Goal: Information Seeking & Learning: Learn about a topic

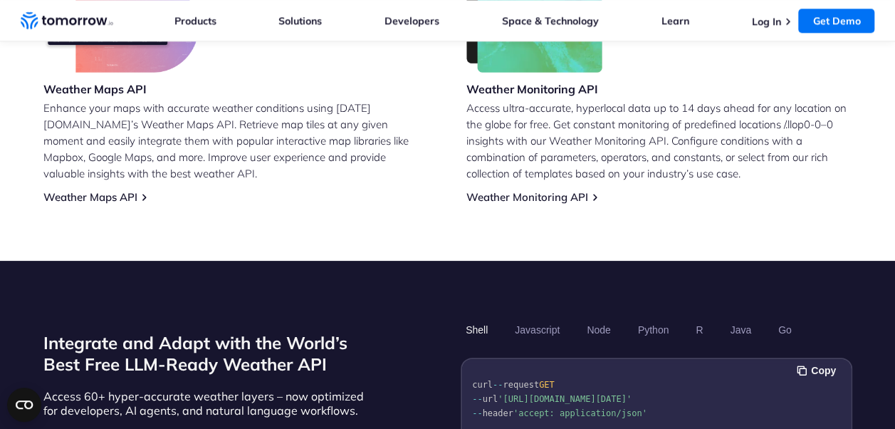
scroll to position [997, 0]
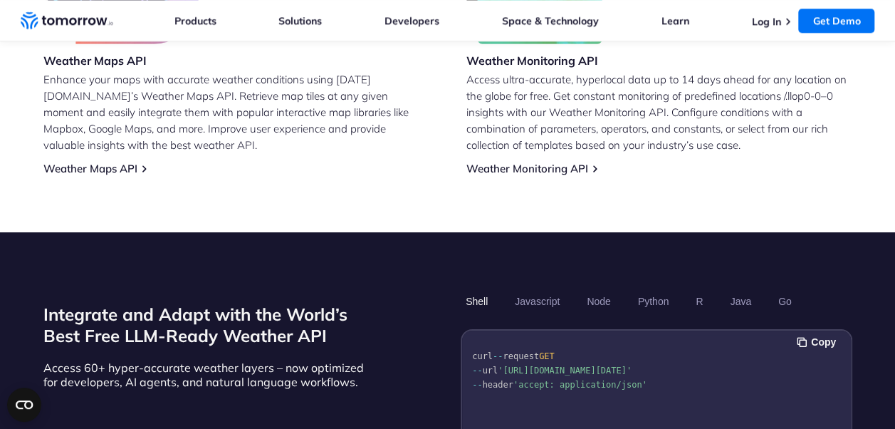
click at [67, 162] on link "Weather Maps API" at bounding box center [90, 169] width 94 height 14
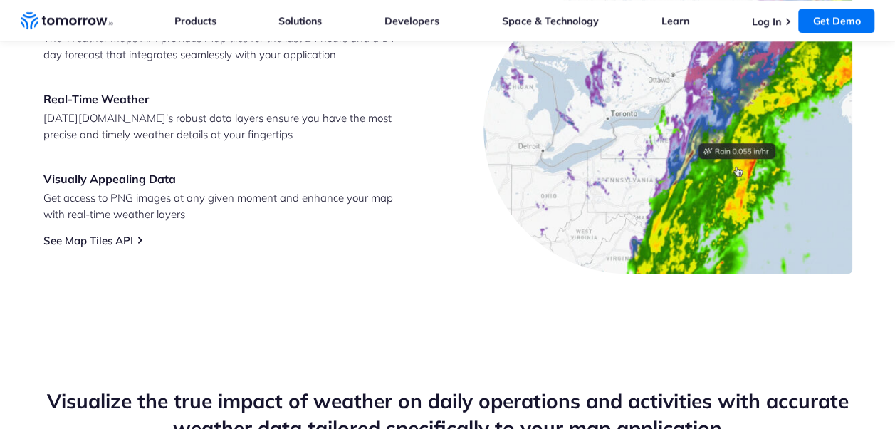
scroll to position [855, 0]
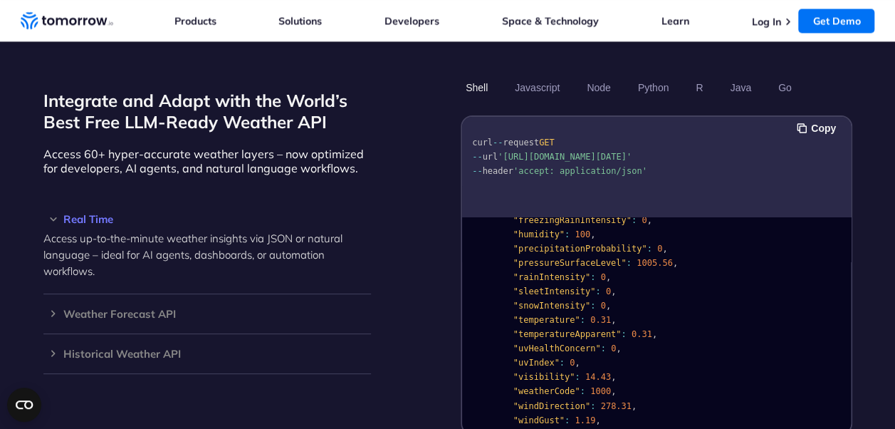
scroll to position [142, 0]
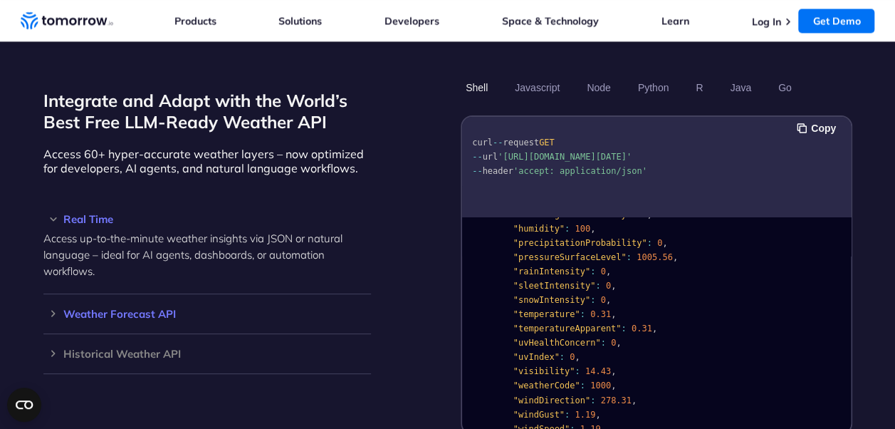
click at [84, 305] on div "Weather Forecast API Access ultra-accurate, hyperlocal data up to 14 days in th…" at bounding box center [207, 314] width 328 height 40
click at [88, 308] on h3 "Weather Forecast API" at bounding box center [207, 313] width 328 height 11
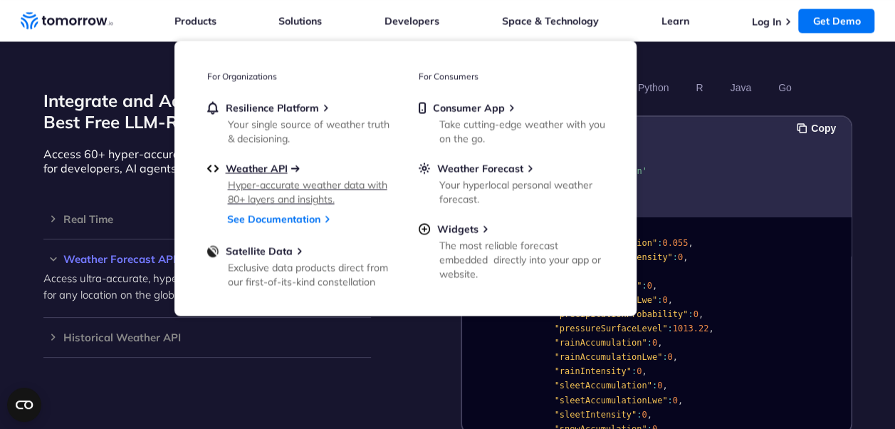
click at [276, 168] on span "Weather API" at bounding box center [257, 168] width 62 height 13
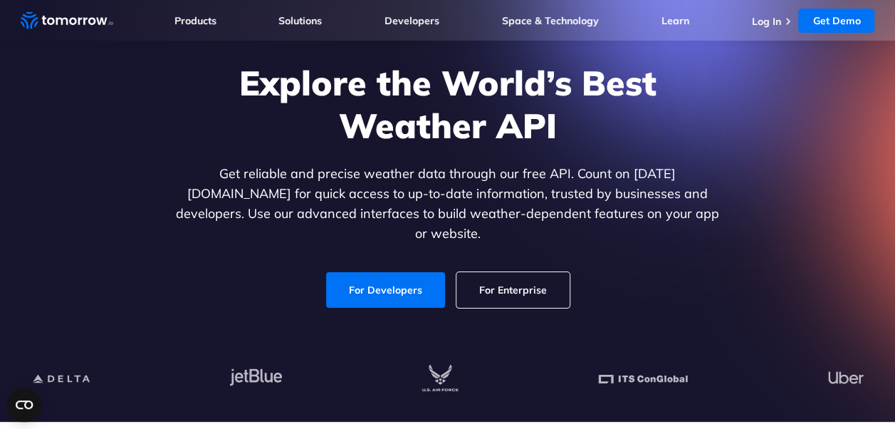
scroll to position [285, 0]
